Goal: Information Seeking & Learning: Learn about a topic

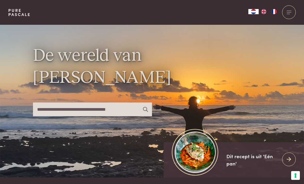
click at [60, 116] on input "text" at bounding box center [92, 109] width 119 height 14
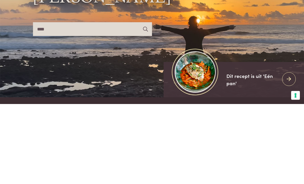
type input "****"
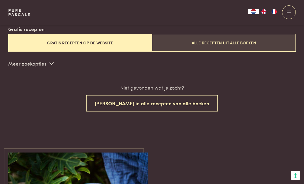
click at [246, 44] on button "Alle recepten uit alle boeken" at bounding box center [224, 42] width 144 height 17
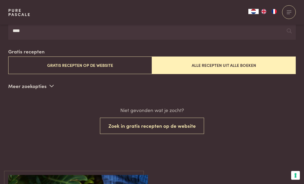
scroll to position [112, 0]
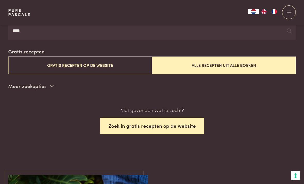
click at [180, 122] on button "Zoek in gratis recepten op de website" at bounding box center [152, 125] width 104 height 16
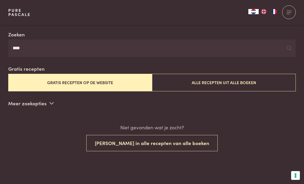
scroll to position [91, 0]
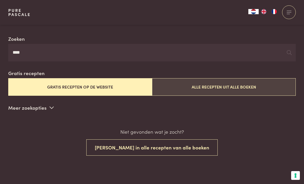
click at [237, 87] on button "Alle recepten uit alle boeken" at bounding box center [224, 86] width 144 height 17
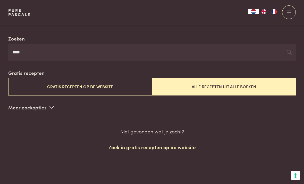
scroll to position [91, 0]
click at [28, 51] on input "****" at bounding box center [151, 53] width 287 height 18
type input "*"
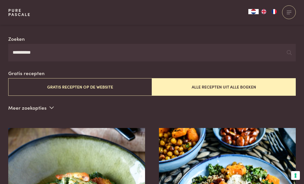
click at [259, 44] on input "**********" at bounding box center [151, 53] width 287 height 18
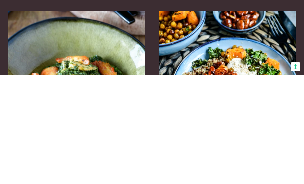
scroll to position [101, 0]
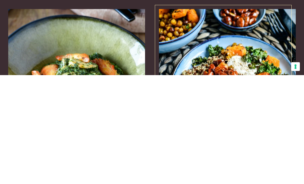
click at [293, 118] on img at bounding box center [227, 169] width 137 height 103
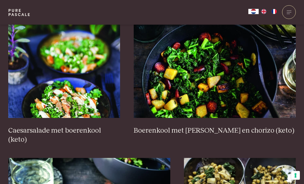
scroll to position [355, 0]
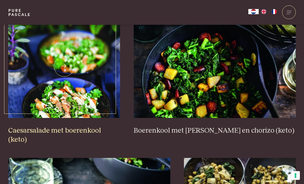
click at [39, 130] on h3 "Caesarsalade met boerenkool (keto)" at bounding box center [64, 135] width 112 height 18
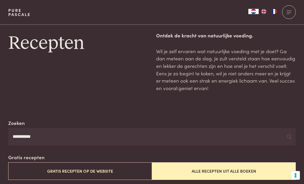
scroll to position [0, 0]
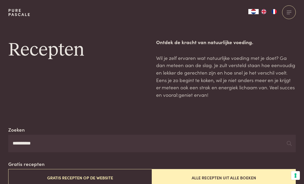
click at [53, 143] on input "**********" at bounding box center [151, 143] width 287 height 18
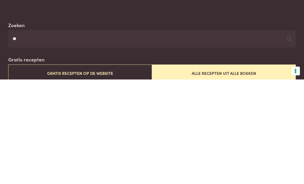
type input "*"
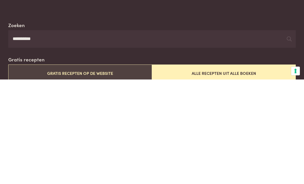
click at [100, 169] on button "Gratis recepten op de website" at bounding box center [80, 177] width 144 height 17
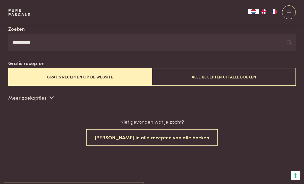
scroll to position [99, 0]
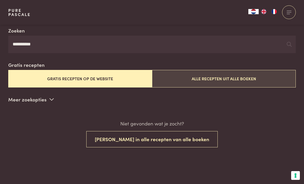
click at [236, 78] on button "Alle recepten uit alle boeken" at bounding box center [224, 78] width 144 height 17
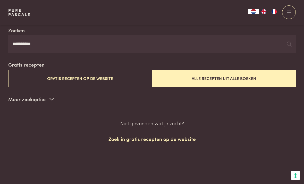
scroll to position [99, 0]
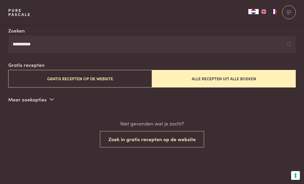
click at [59, 45] on input "*********" at bounding box center [151, 45] width 287 height 18
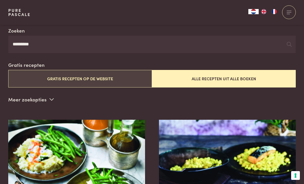
click at [107, 70] on button "Gratis recepten op de website" at bounding box center [80, 78] width 144 height 17
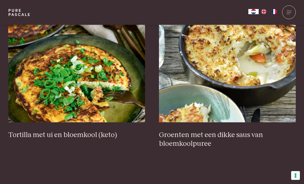
scroll to position [199, 0]
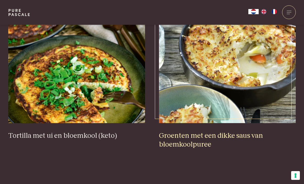
click at [233, 134] on h3 "Groenten met een dikke saus van bloemkoolpuree" at bounding box center [227, 140] width 137 height 18
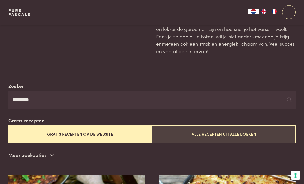
click at [251, 134] on button "Alle recepten uit alle boeken" at bounding box center [224, 133] width 144 height 17
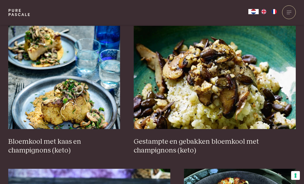
scroll to position [336, 0]
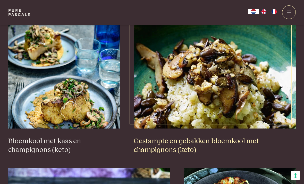
click at [238, 140] on h3 "Gestampte en gebakken bloemkool met champignons (keto)" at bounding box center [215, 146] width 162 height 18
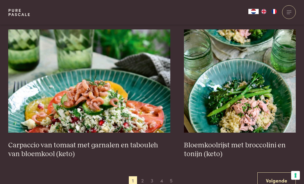
scroll to position [912, 0]
click at [280, 173] on link "Volgende" at bounding box center [276, 180] width 38 height 16
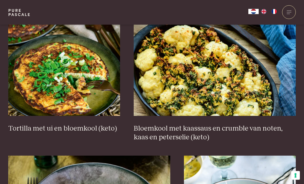
scroll to position [349, 0]
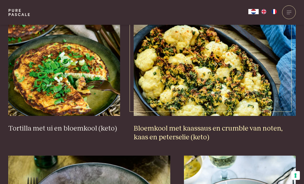
click at [162, 128] on h3 "Bloemkool met kaassaus en crumble van noten, kaas en peterselie (keto)" at bounding box center [215, 133] width 162 height 18
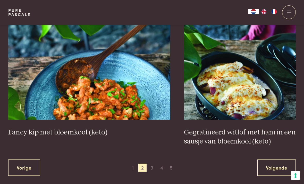
scroll to position [918, 0]
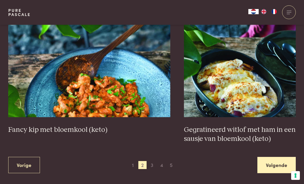
click at [281, 161] on link "Volgende" at bounding box center [276, 165] width 38 height 16
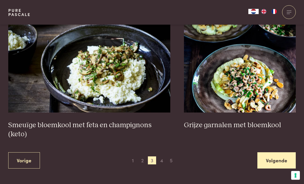
scroll to position [918, 0]
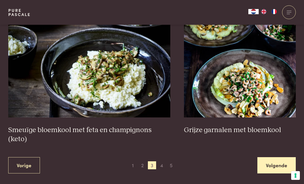
click at [282, 157] on link "Volgende" at bounding box center [276, 165] width 38 height 16
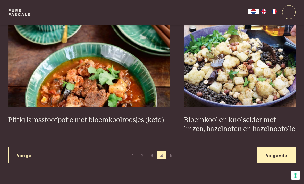
scroll to position [928, 0]
click at [280, 148] on link "Volgende" at bounding box center [276, 155] width 38 height 16
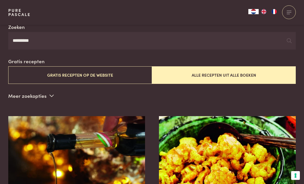
scroll to position [102, 0]
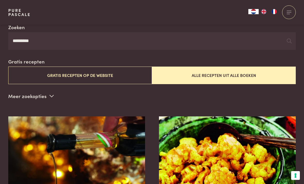
click at [82, 39] on input "*********" at bounding box center [151, 41] width 287 height 18
type input "*"
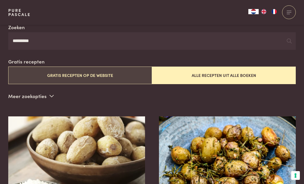
click at [123, 71] on button "Gratis recepten op de website" at bounding box center [80, 74] width 144 height 17
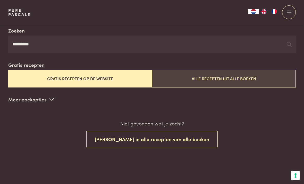
click at [236, 78] on button "Alle recepten uit alle boeken" at bounding box center [224, 78] width 144 height 17
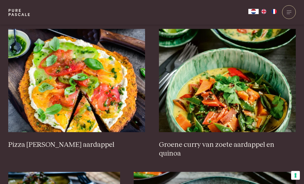
scroll to position [618, 0]
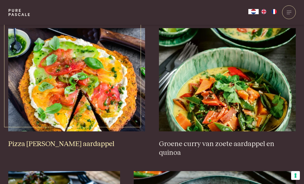
click at [98, 98] on img at bounding box center [76, 79] width 137 height 103
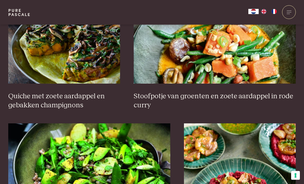
scroll to position [809, 0]
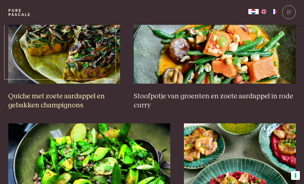
click at [50, 92] on h3 "Quiche met zoete aardappel en gebakken champignons" at bounding box center [64, 101] width 112 height 18
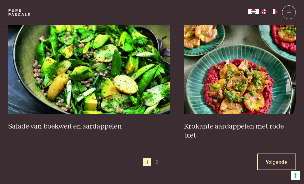
scroll to position [921, 0]
click at [284, 154] on link "Volgende" at bounding box center [276, 162] width 38 height 16
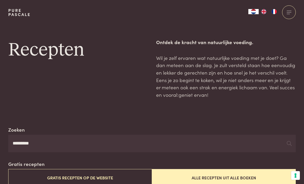
scroll to position [101, 0]
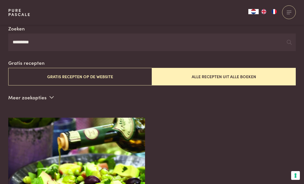
scroll to position [103, 0]
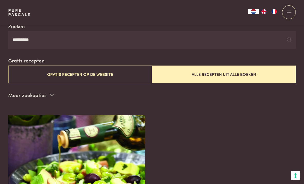
scroll to position [102, 0]
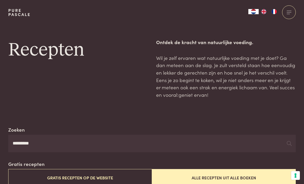
click at [51, 140] on input "*********" at bounding box center [151, 143] width 287 height 18
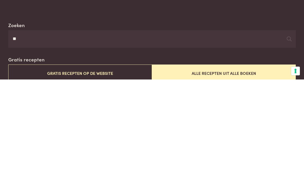
type input "*"
type input "*********"
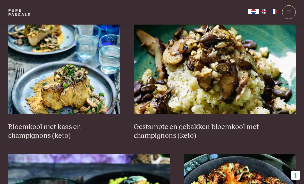
scroll to position [350, 0]
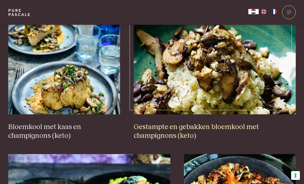
click at [246, 124] on h3 "Gestampte en gebakken bloemkool met champignons (keto)" at bounding box center [215, 131] width 162 height 18
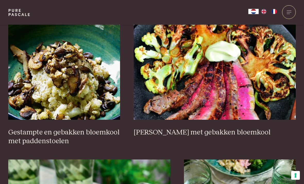
scroll to position [782, 0]
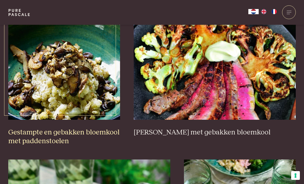
click at [70, 133] on h3 "Gestampte en gebakken bloemkool met paddenstoelen" at bounding box center [64, 137] width 112 height 18
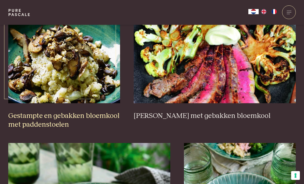
click at [45, 115] on h3 "Gestampte en gebakken bloemkool met paddenstoelen" at bounding box center [64, 120] width 112 height 18
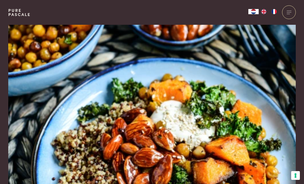
scroll to position [0, 0]
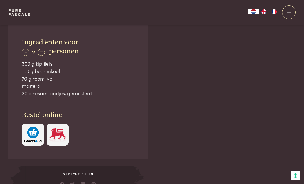
scroll to position [337, 0]
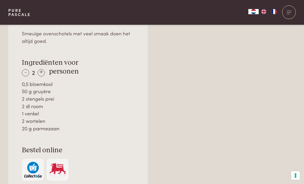
scroll to position [368, 0]
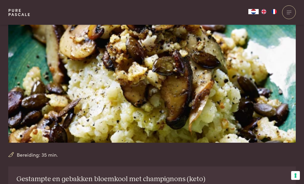
scroll to position [55, 0]
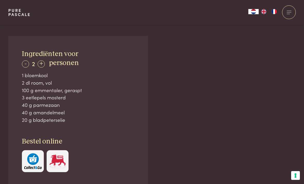
scroll to position [326, 0]
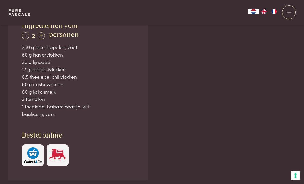
scroll to position [353, 0]
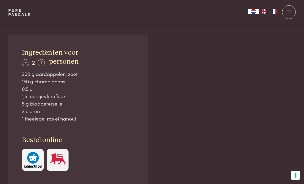
scroll to position [327, 0]
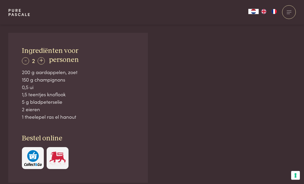
click at [20, 60] on div "Ingrediënten voor - 2 + personen 200 g aardappelen, zoet 150 g champignons 0,5 …" at bounding box center [78, 108] width 140 height 150
click at [26, 61] on div "-" at bounding box center [25, 60] width 7 height 7
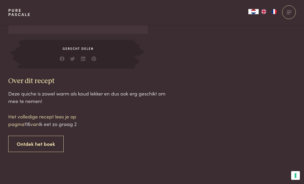
scroll to position [493, 0]
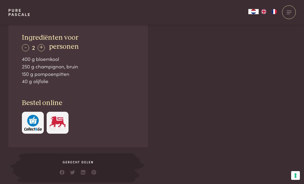
scroll to position [341, 0]
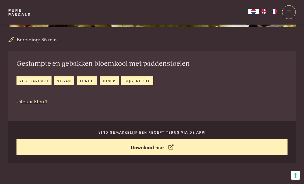
scroll to position [170, 0]
click at [27, 97] on link "Puur Eten 1" at bounding box center [34, 100] width 24 height 7
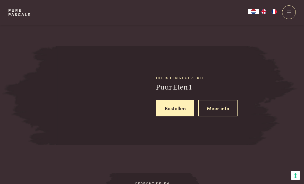
scroll to position [643, 0]
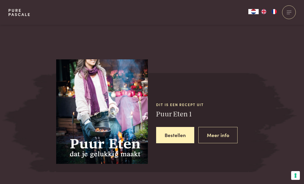
scroll to position [659, 0]
